Goal: Transaction & Acquisition: Book appointment/travel/reservation

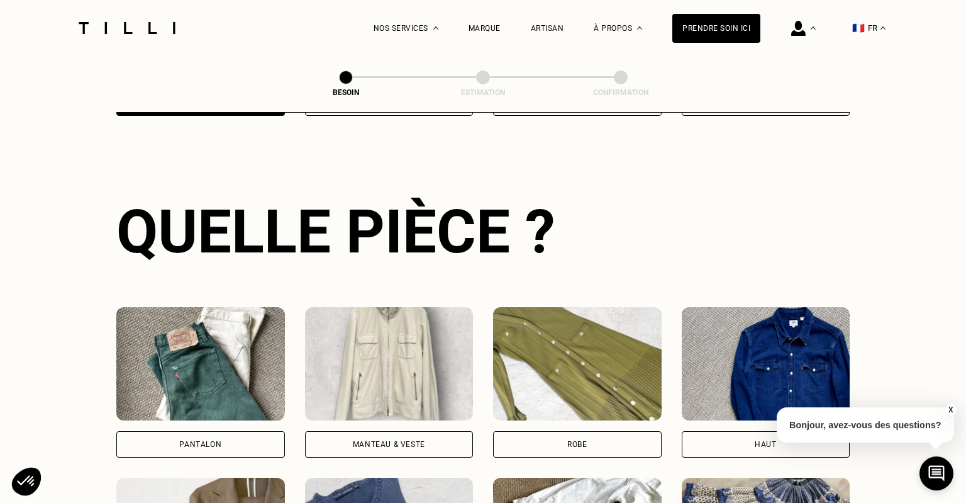
scroll to position [410, 0]
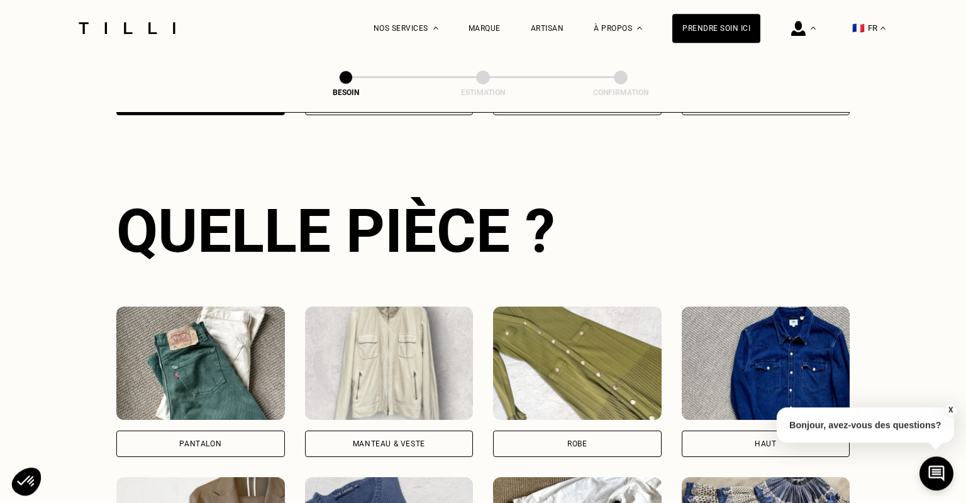
click at [188, 440] on div "Pantalon" at bounding box center [200, 444] width 42 height 8
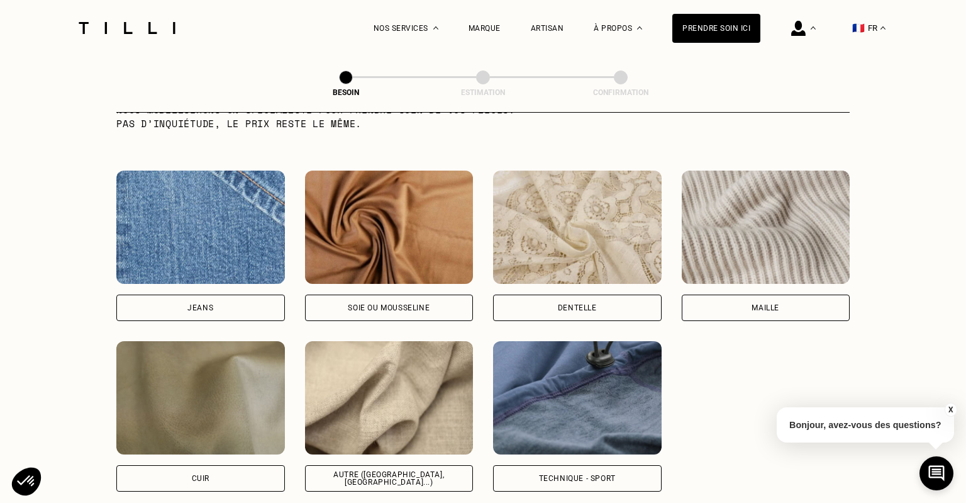
scroll to position [1311, 0]
click at [364, 472] on div "Autre ([GEOGRAPHIC_DATA], [GEOGRAPHIC_DATA]...)" at bounding box center [389, 477] width 169 height 26
select select "FR"
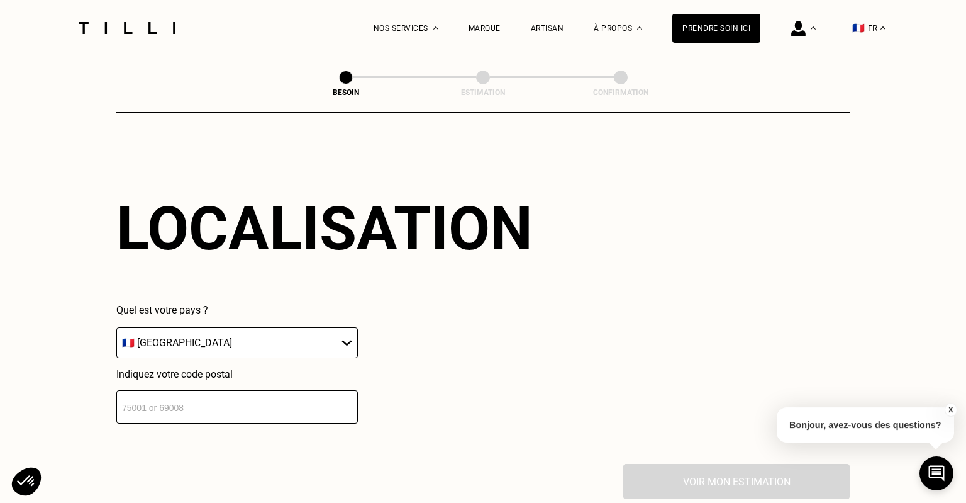
scroll to position [1690, 0]
click at [175, 392] on input "number" at bounding box center [237, 405] width 242 height 33
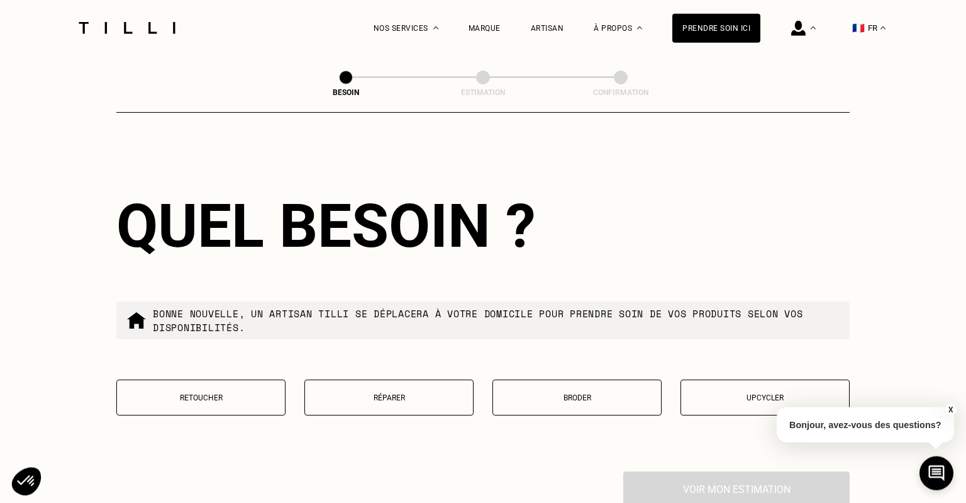
scroll to position [2003, 0]
type input "92160"
click at [383, 393] on p "Réparer" at bounding box center [388, 397] width 155 height 9
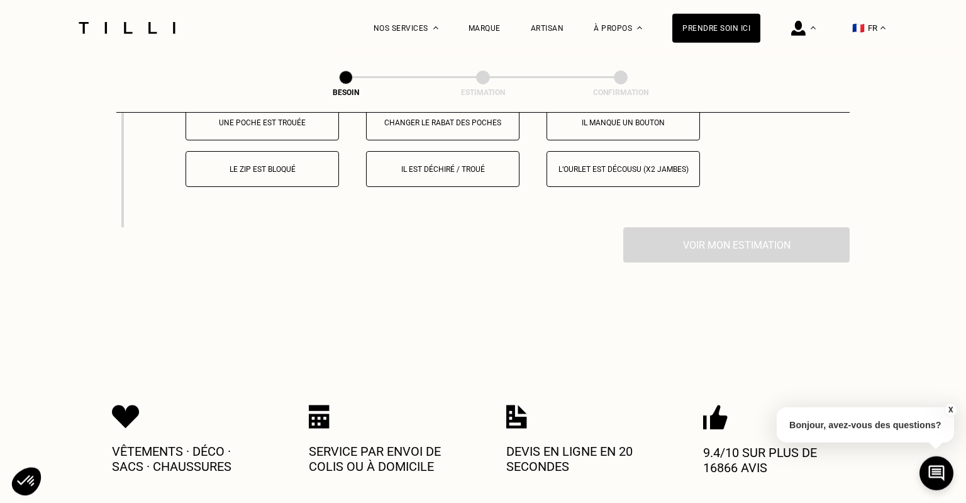
scroll to position [2315, 0]
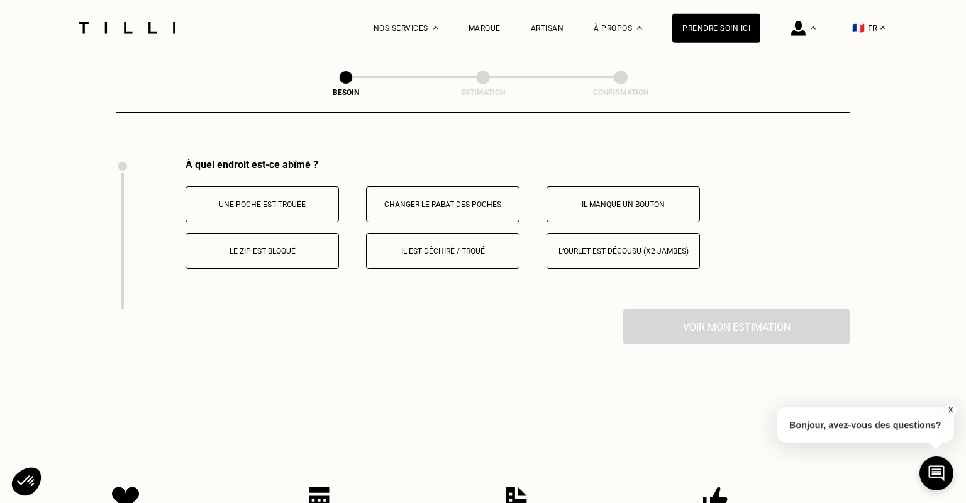
drag, startPoint x: 121, startPoint y: 162, endPoint x: 133, endPoint y: 287, distance: 125.7
click at [119, 227] on div at bounding box center [119, 234] width 6 height 150
click at [120, 295] on div at bounding box center [119, 234] width 6 height 150
click at [122, 296] on div at bounding box center [122, 241] width 3 height 136
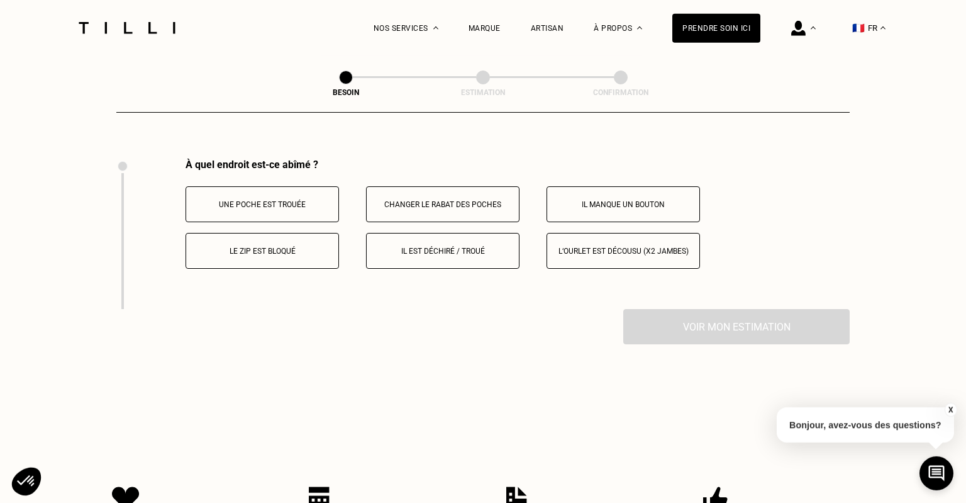
click at [124, 161] on span at bounding box center [123, 166] width 10 height 10
click at [123, 183] on div at bounding box center [122, 241] width 3 height 136
click at [249, 247] on p "Le zip est bloqué" at bounding box center [263, 251] width 140 height 9
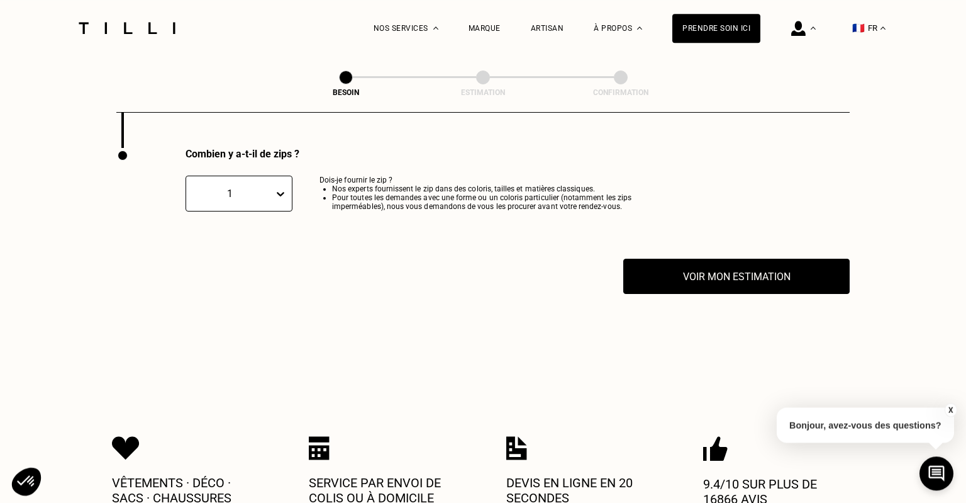
scroll to position [2477, 0]
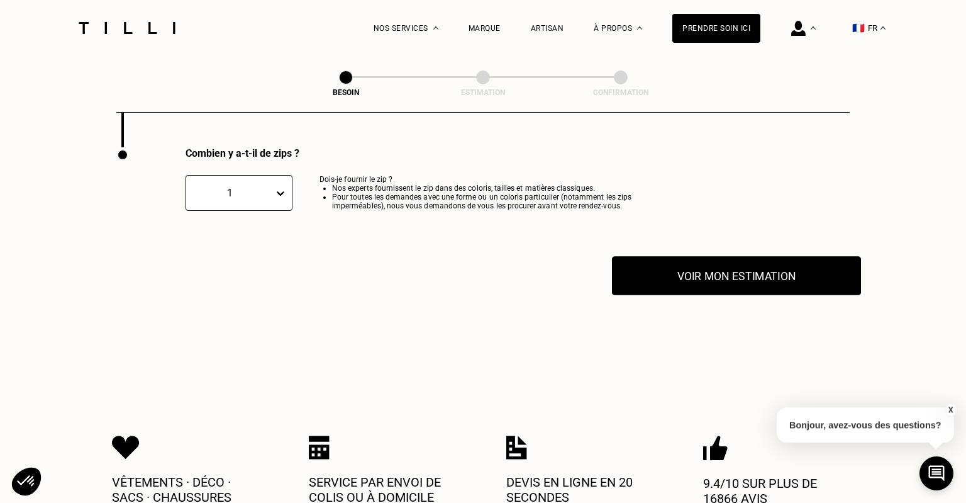
click at [715, 267] on button "Voir mon estimation" at bounding box center [736, 275] width 249 height 39
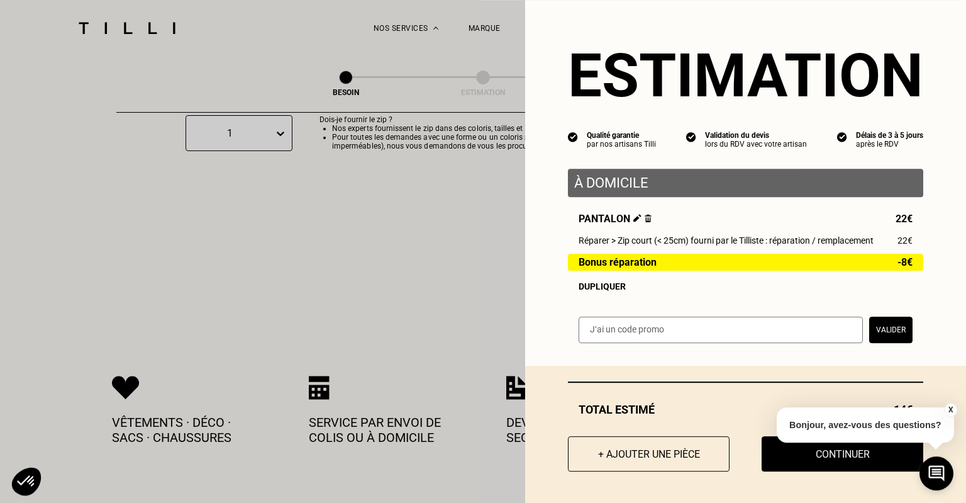
scroll to position [2536, 0]
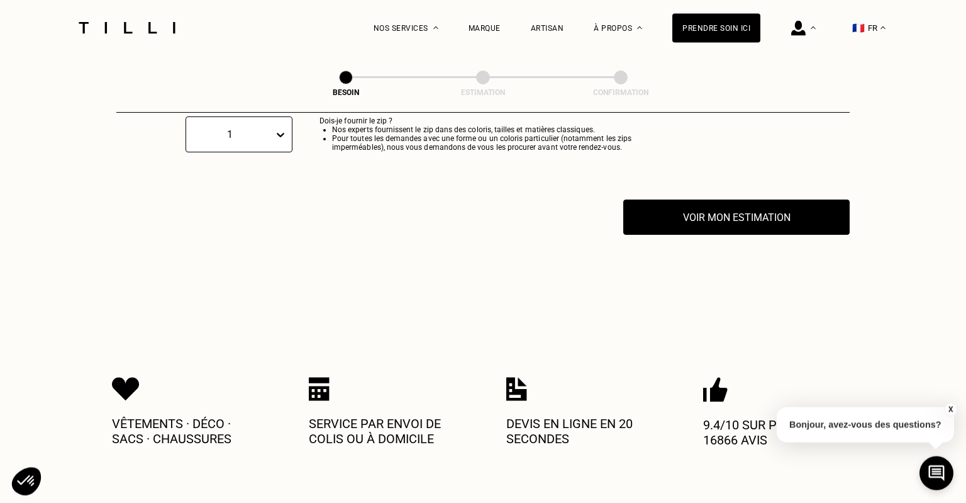
click at [953, 409] on button "X" at bounding box center [950, 410] width 13 height 14
drag, startPoint x: 613, startPoint y: 294, endPoint x: 420, endPoint y: 254, distance: 196.8
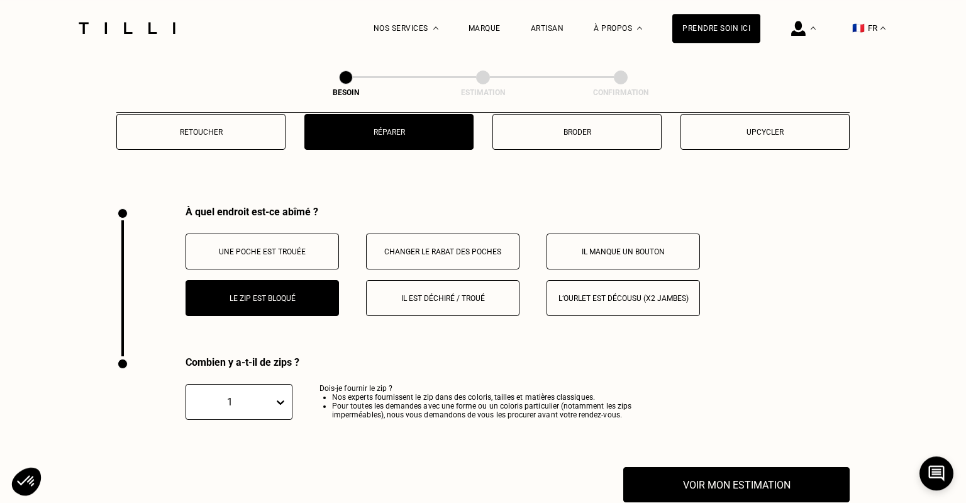
scroll to position [2268, 0]
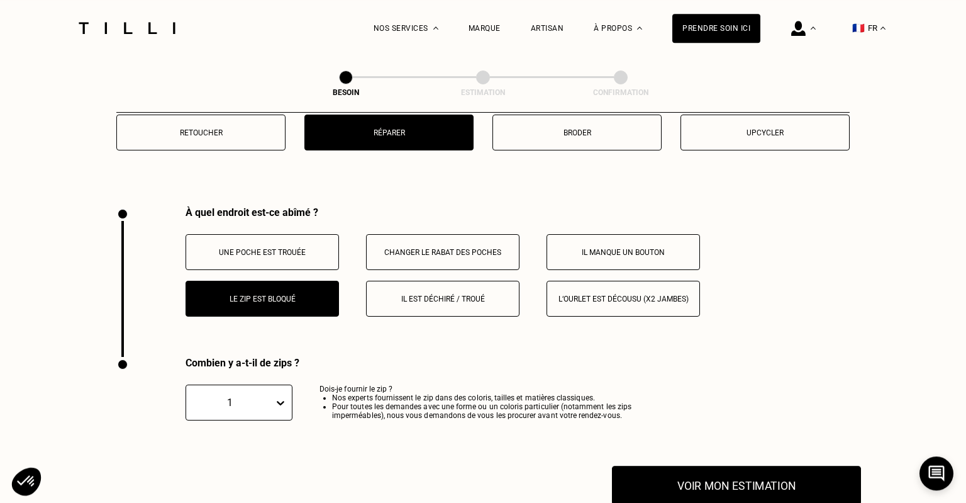
click at [720, 474] on button "Voir mon estimation" at bounding box center [736, 485] width 249 height 39
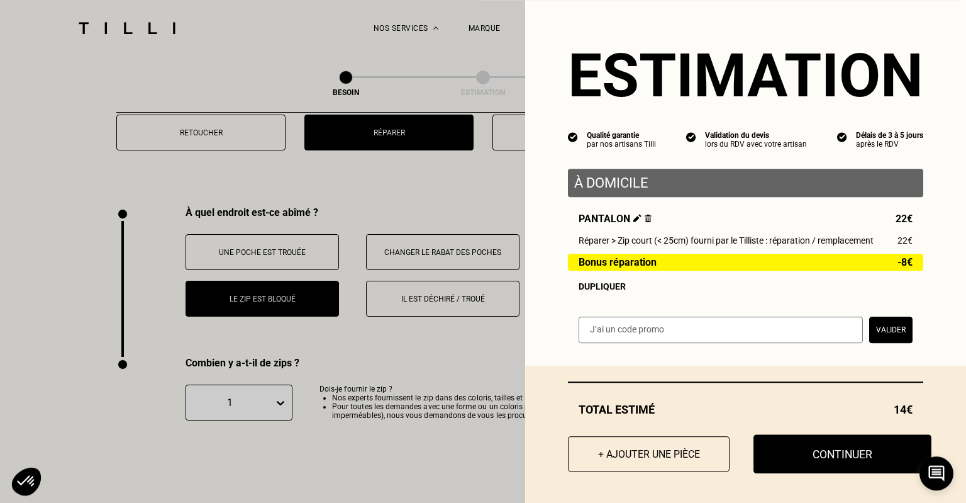
click at [839, 459] on button "Continuer" at bounding box center [843, 453] width 178 height 39
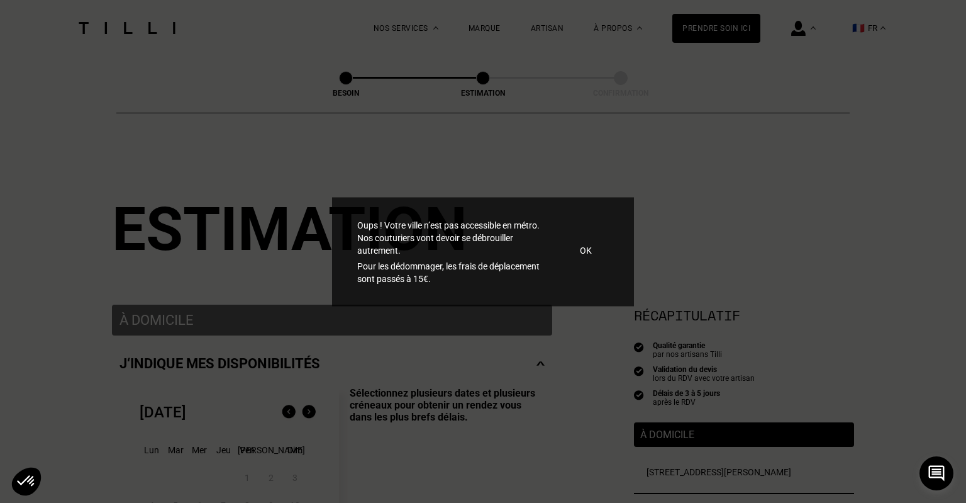
click at [585, 250] on p "OK" at bounding box center [586, 249] width 12 height 13
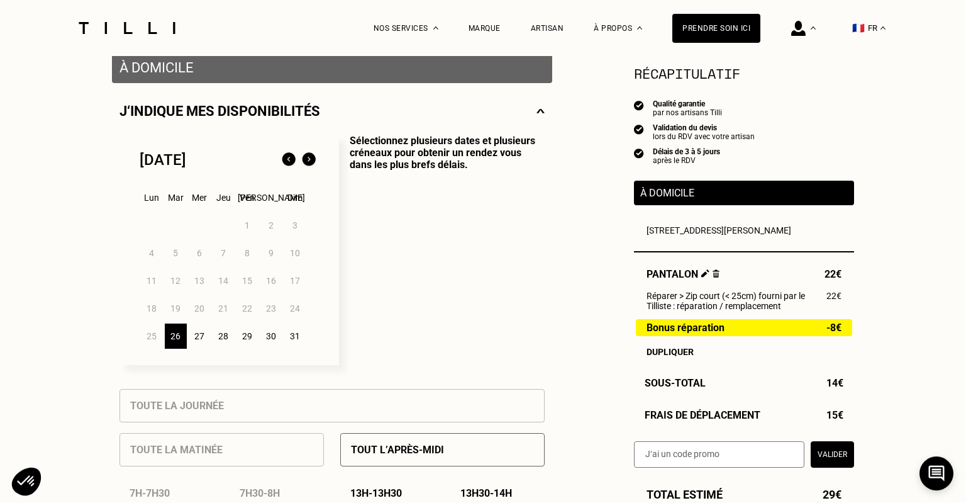
scroll to position [254, 0]
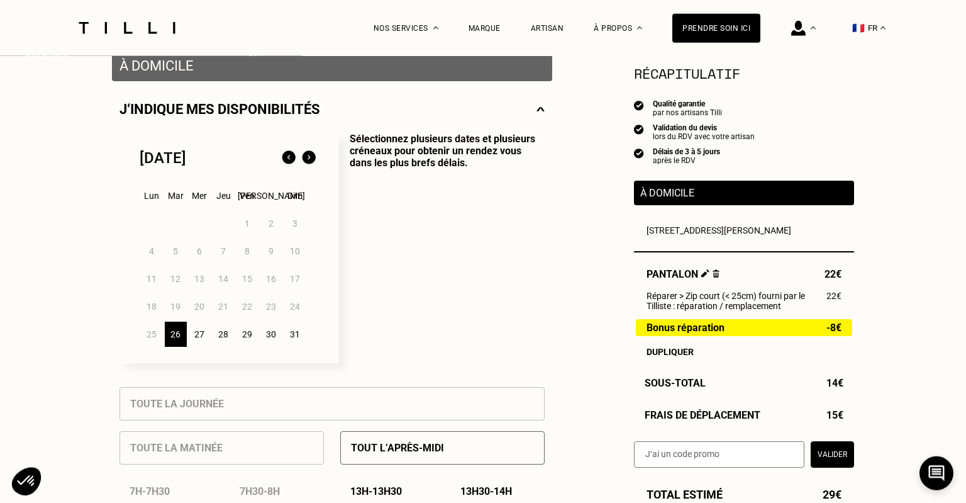
click at [269, 341] on div "30" at bounding box center [271, 334] width 22 height 25
click at [237, 408] on div "Toute la journée" at bounding box center [332, 403] width 425 height 33
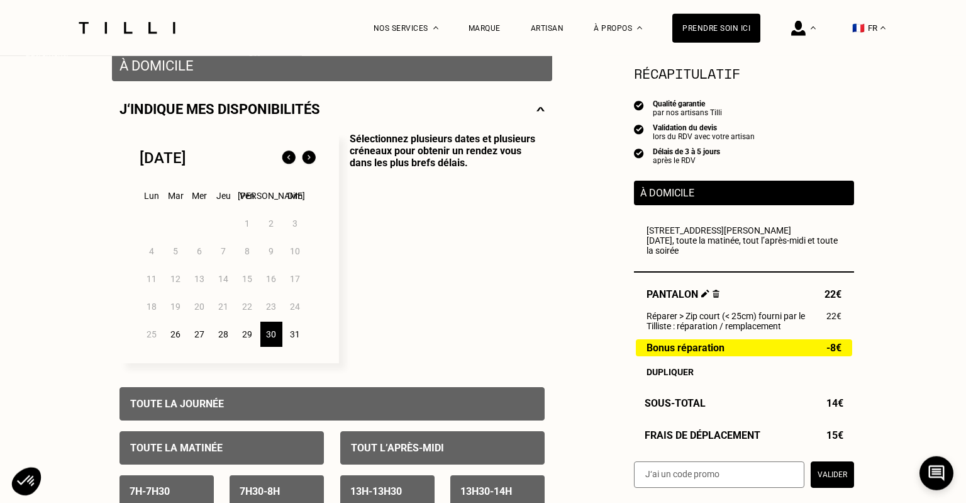
click at [293, 337] on div "31" at bounding box center [295, 334] width 22 height 25
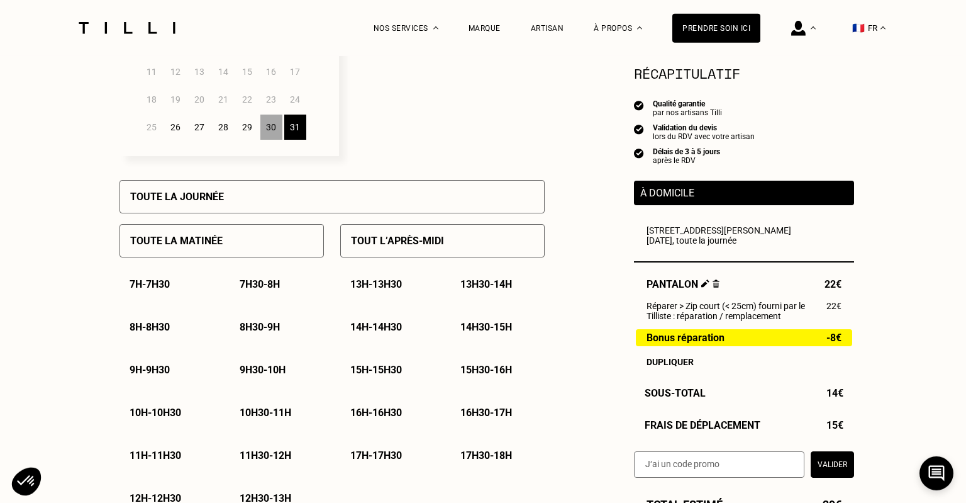
scroll to position [474, 0]
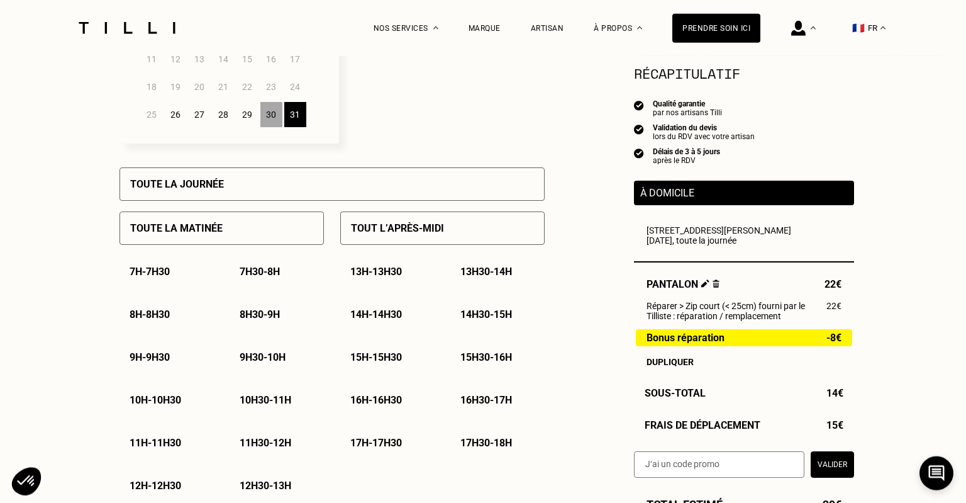
click at [374, 405] on p "16h - 16h30" at bounding box center [376, 400] width 52 height 12
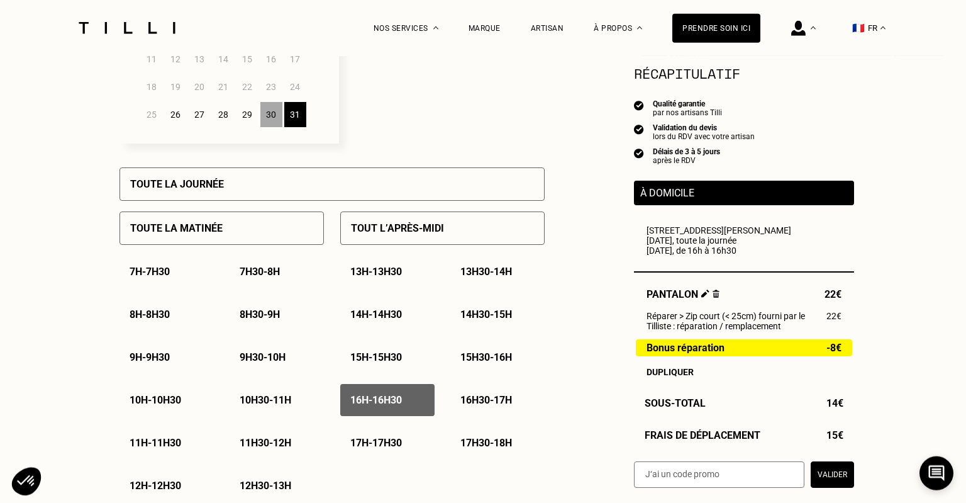
click at [476, 406] on p "16h30 - 17h" at bounding box center [487, 400] width 52 height 12
click at [371, 446] on p "17h - 17h30" at bounding box center [376, 443] width 52 height 12
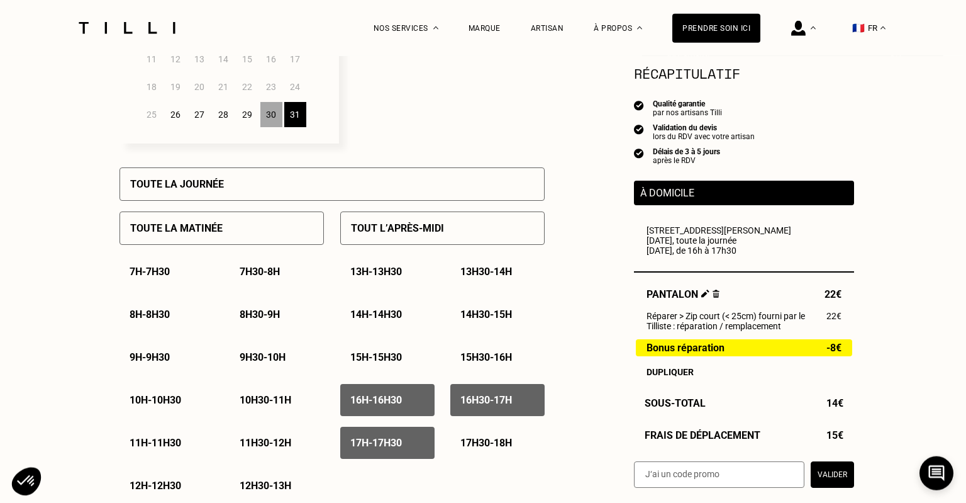
click at [488, 444] on p "17h30 - 18h" at bounding box center [487, 443] width 52 height 12
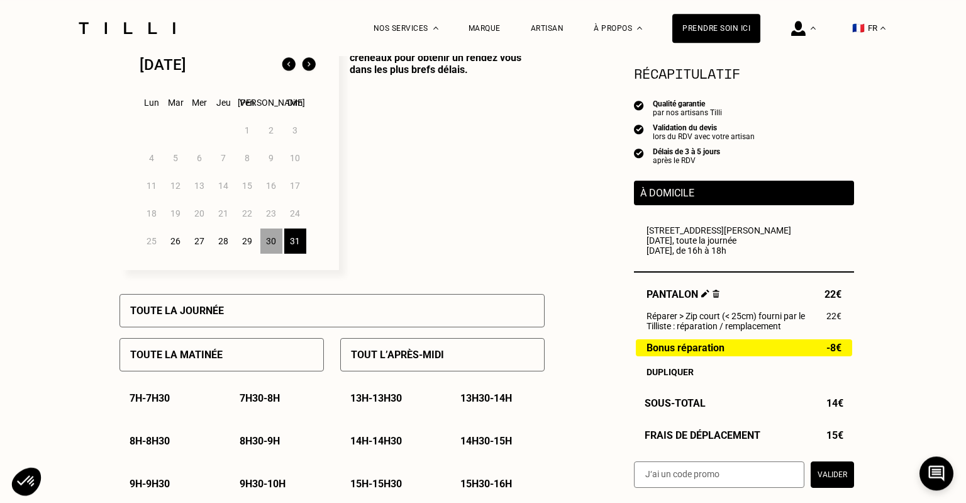
scroll to position [345, 0]
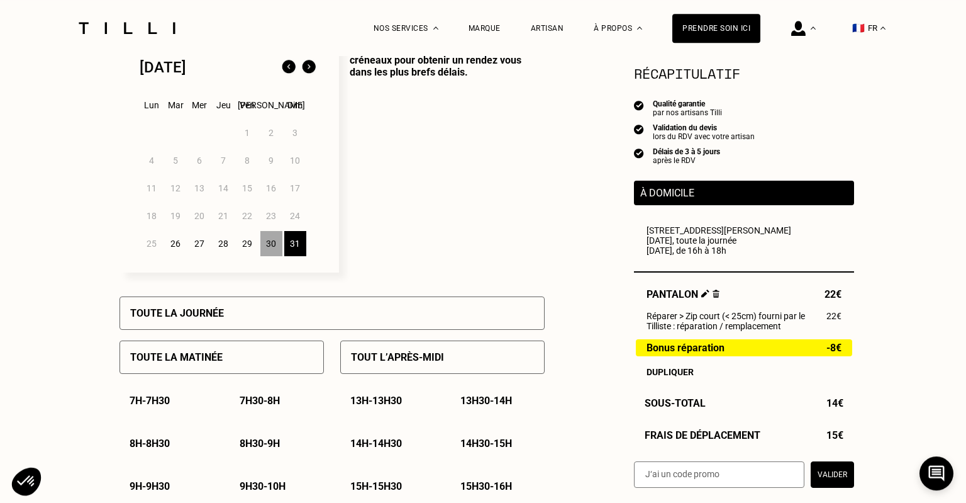
click at [247, 249] on div "29" at bounding box center [248, 243] width 22 height 25
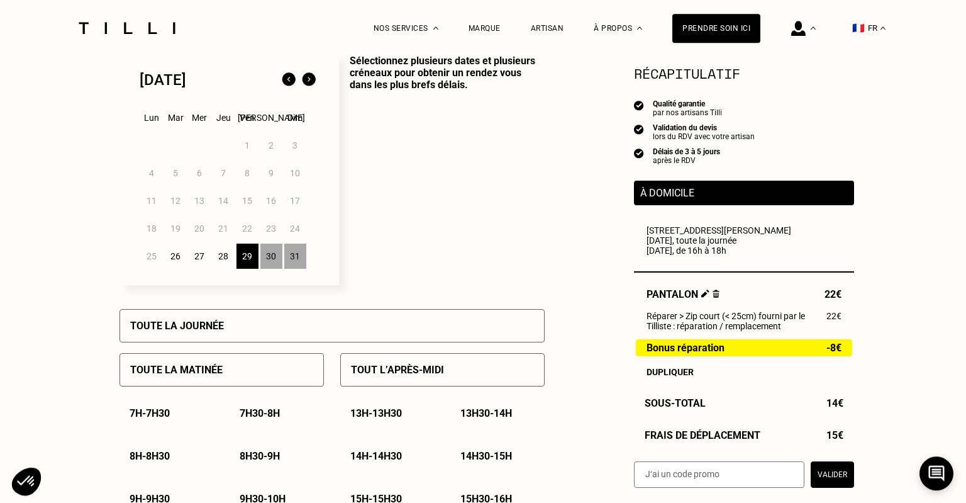
scroll to position [327, 0]
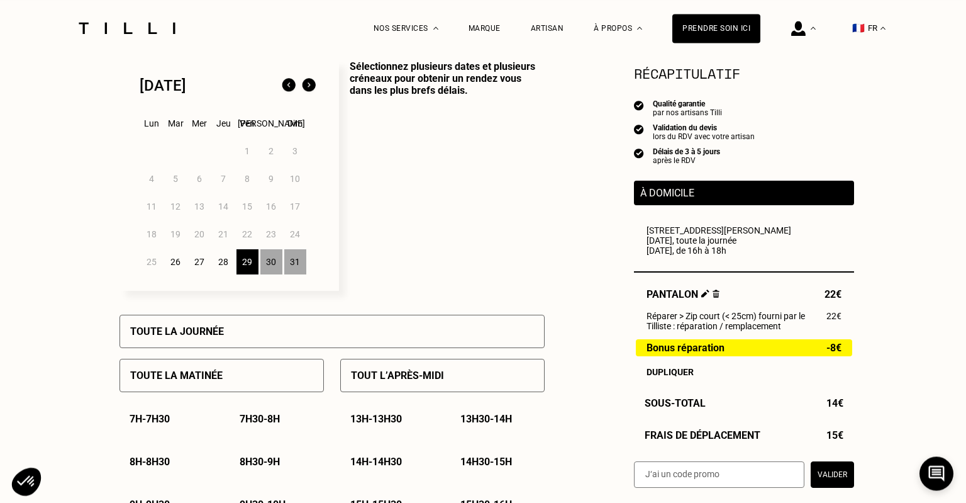
click at [310, 88] on img at bounding box center [309, 86] width 20 height 20
click at [311, 86] on img at bounding box center [309, 86] width 20 height 20
click at [152, 181] on div "6" at bounding box center [152, 178] width 22 height 25
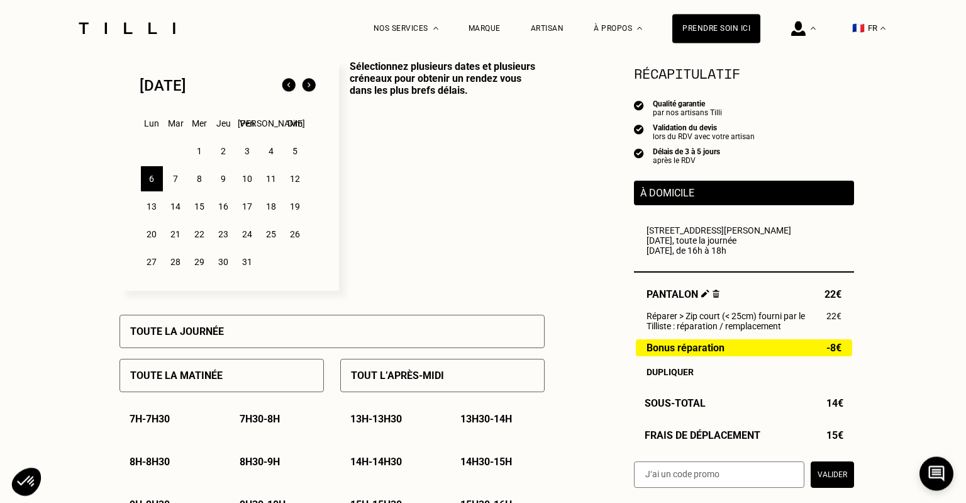
click at [269, 342] on div "Toute la journée" at bounding box center [332, 331] width 425 height 33
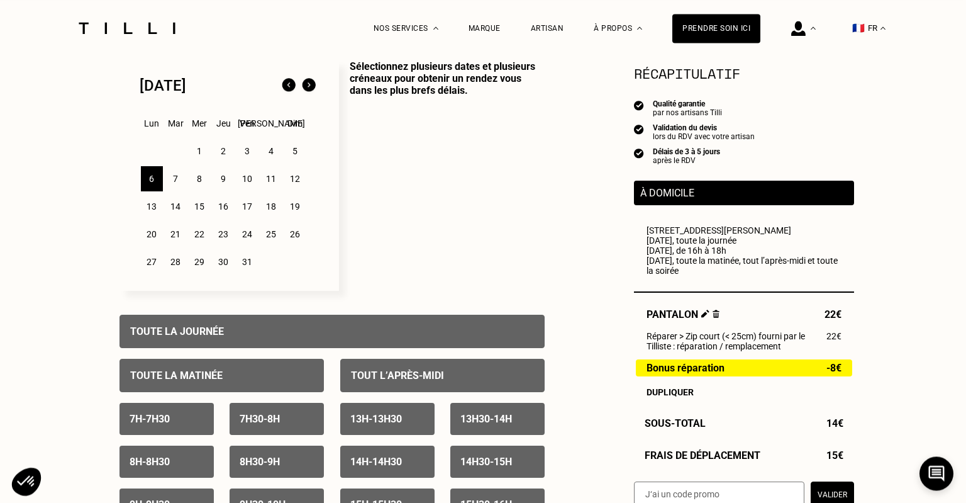
click at [177, 184] on div "7" at bounding box center [176, 178] width 22 height 25
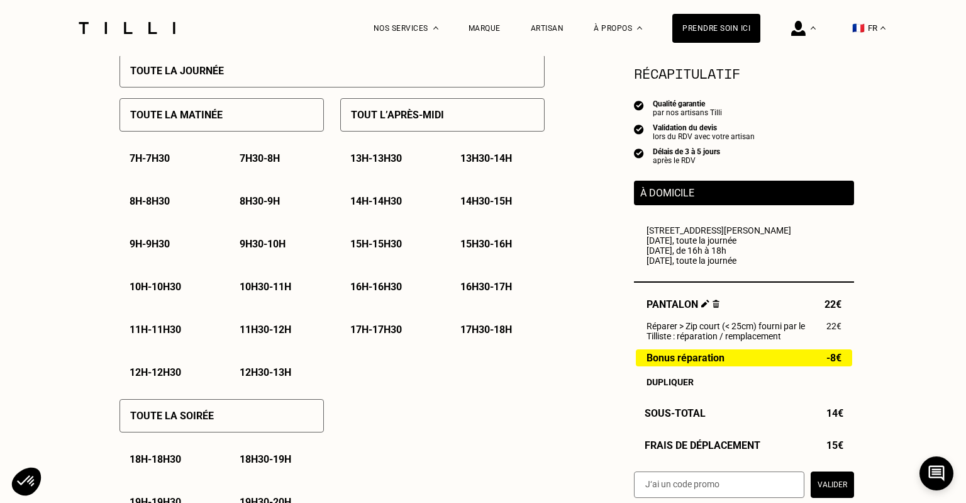
scroll to position [591, 0]
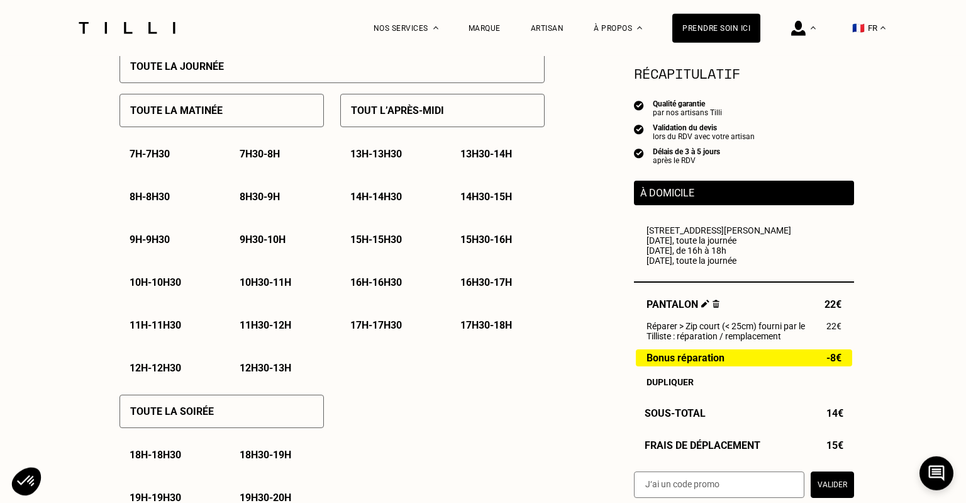
click at [501, 242] on p "15h30 - 16h" at bounding box center [487, 239] width 52 height 12
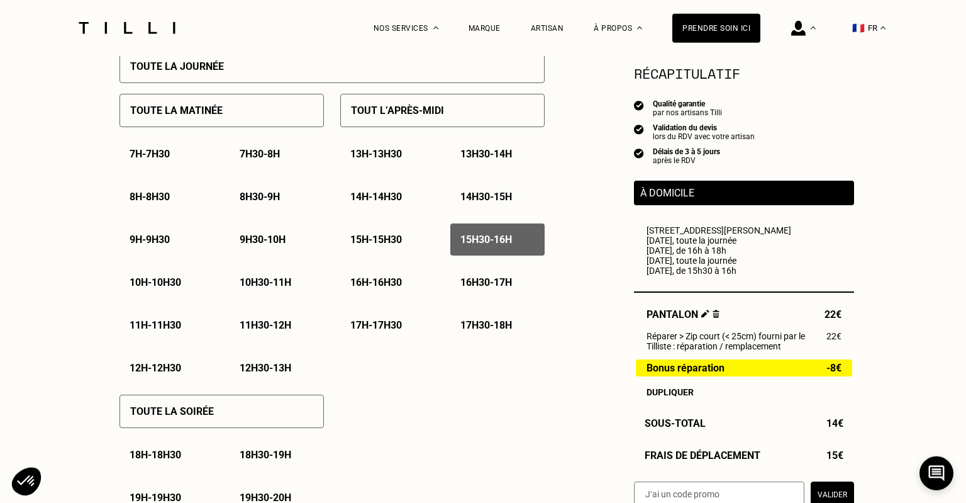
click at [384, 288] on p "16h - 16h30" at bounding box center [376, 282] width 52 height 12
click at [472, 287] on p "16h30 - 17h" at bounding box center [487, 282] width 52 height 12
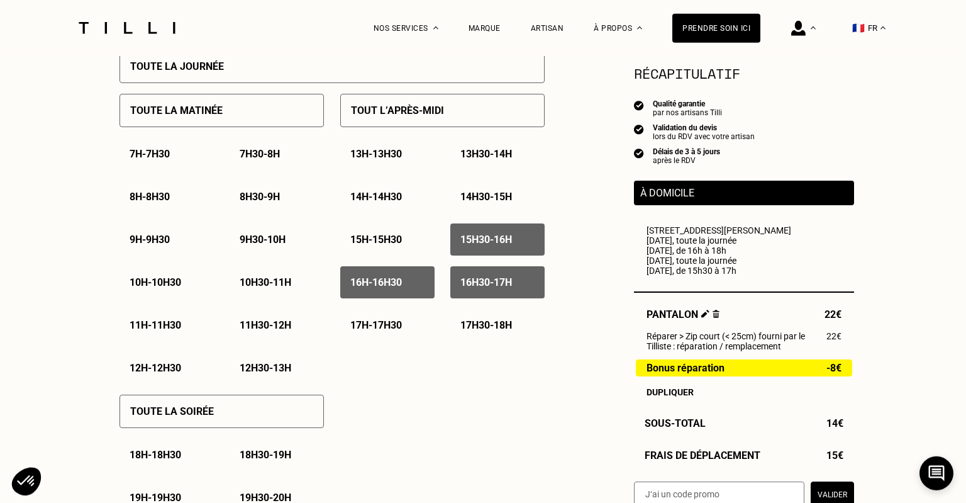
click at [366, 331] on p "17h - 17h30" at bounding box center [376, 325] width 52 height 12
click at [481, 328] on p "17h30 - 18h" at bounding box center [487, 325] width 52 height 12
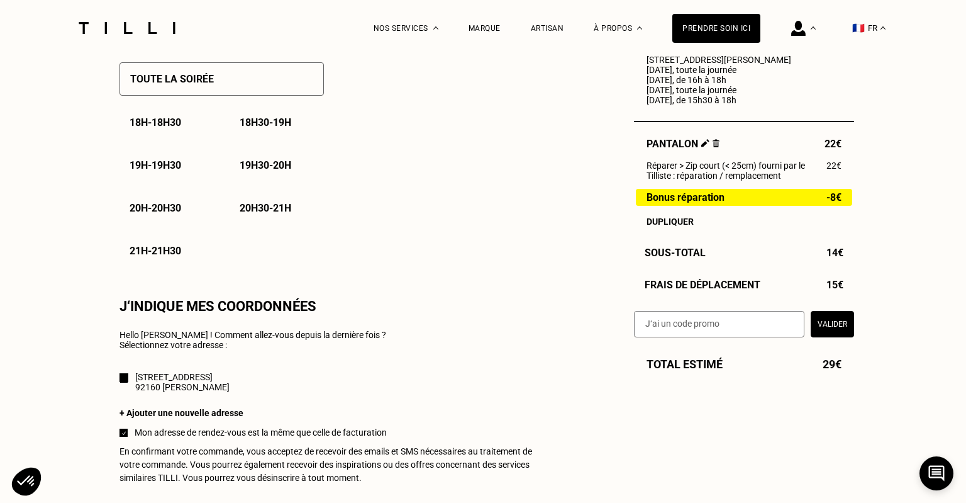
scroll to position [928, 0]
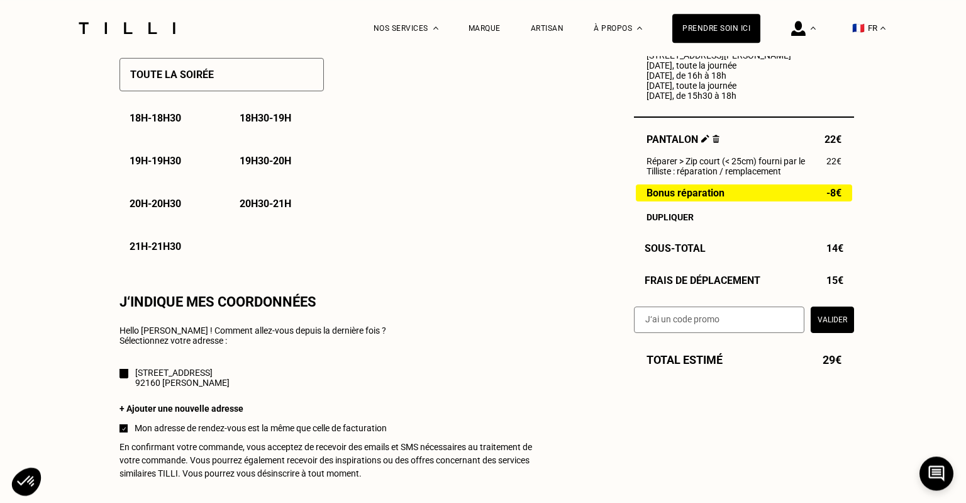
click at [842, 332] on button "Valider" at bounding box center [832, 319] width 43 height 26
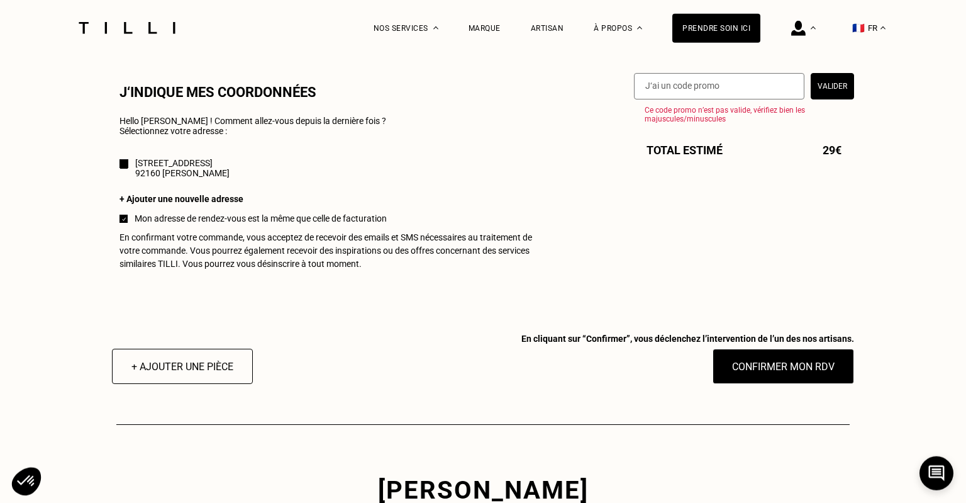
scroll to position [1138, 0]
click at [788, 368] on button "Confirmer mon RDV" at bounding box center [784, 365] width 156 height 39
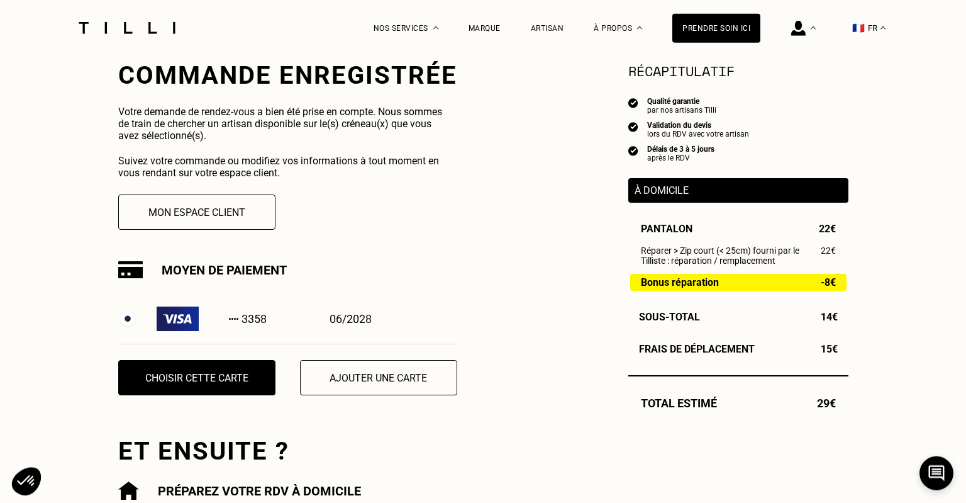
scroll to position [247, 0]
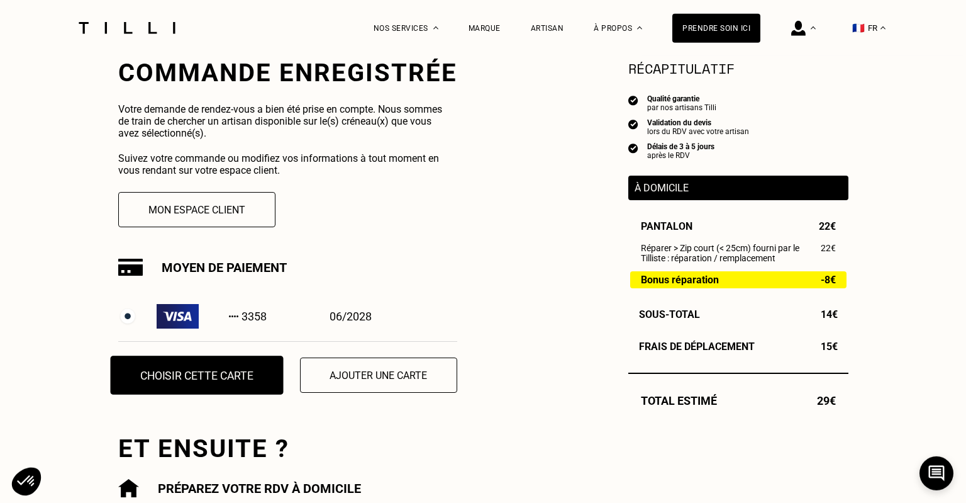
click at [184, 373] on button "Choisir cette carte" at bounding box center [196, 374] width 173 height 39
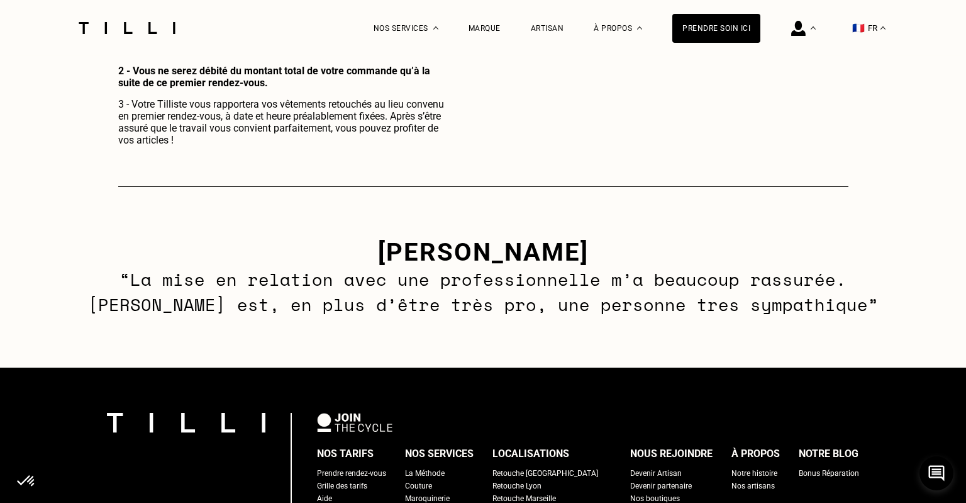
scroll to position [753, 0]
